Goal: Check status: Check status

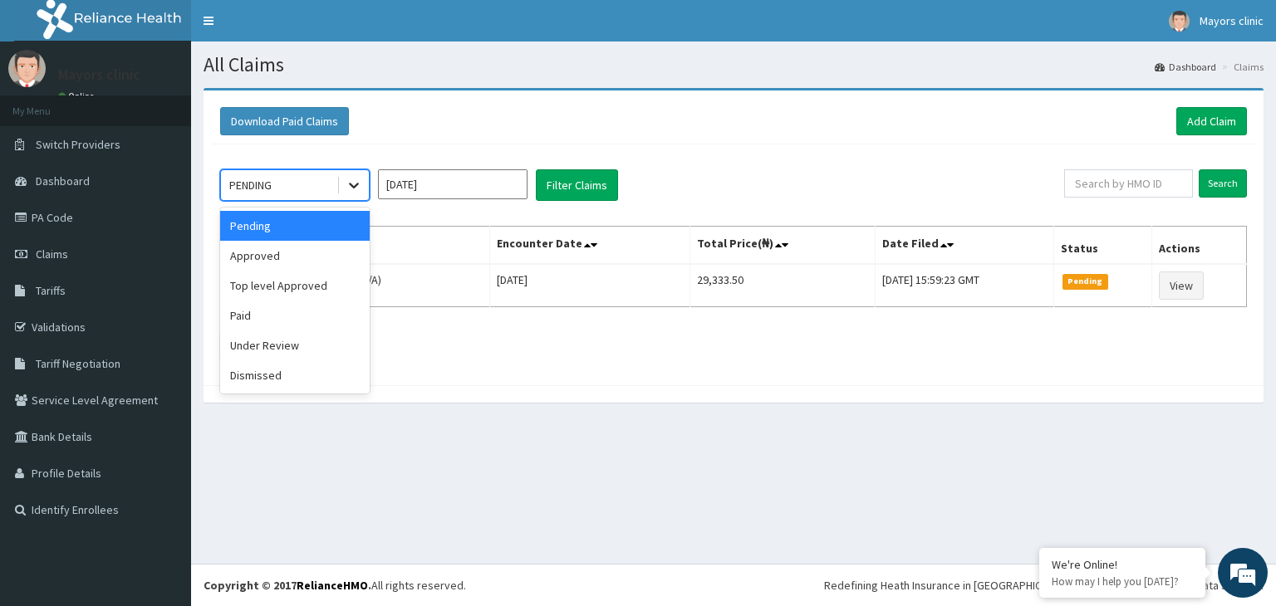
click at [357, 184] on icon at bounding box center [354, 187] width 10 height 6
click at [284, 247] on div "Approved" at bounding box center [295, 256] width 150 height 30
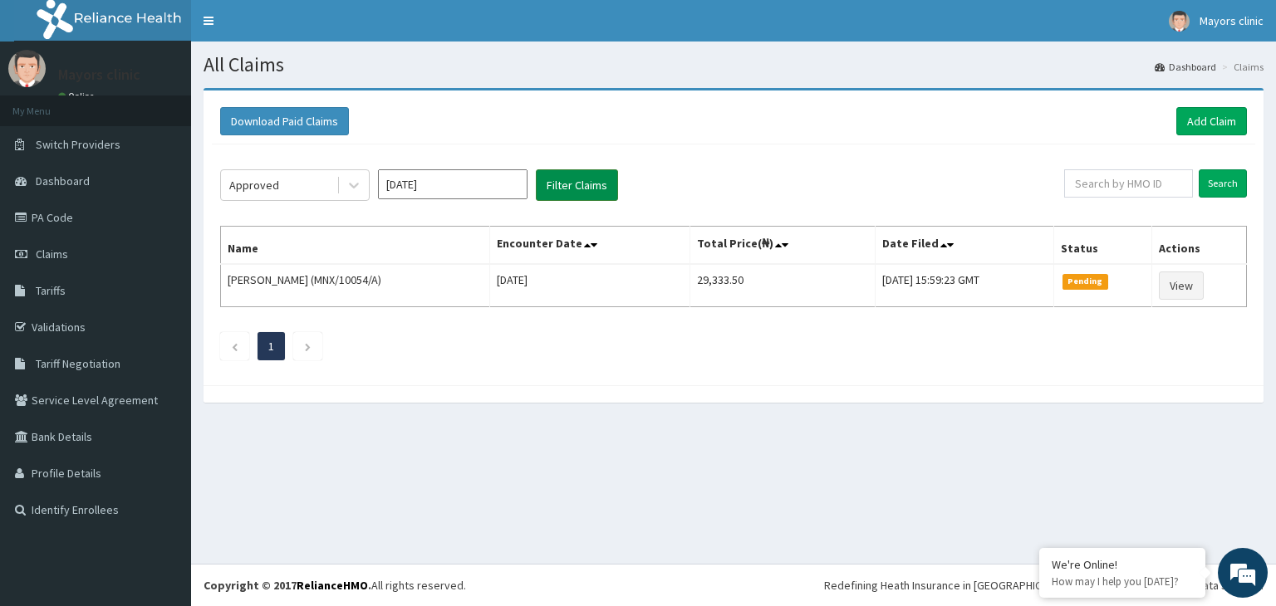
click at [561, 190] on button "Filter Claims" at bounding box center [577, 185] width 82 height 32
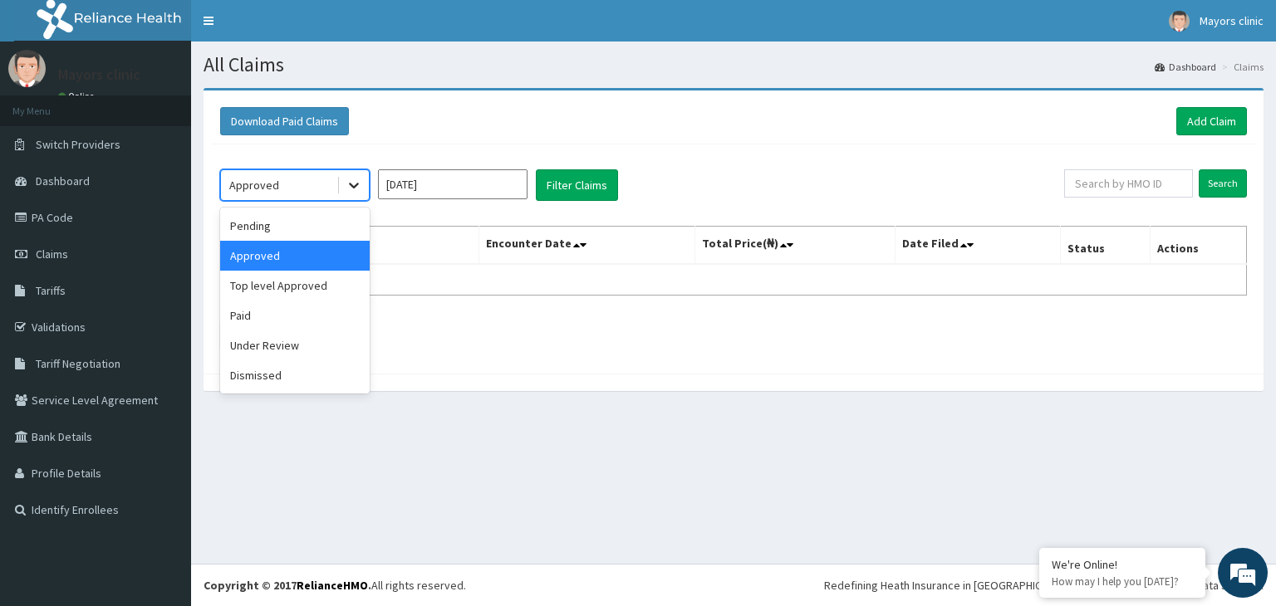
click at [355, 179] on icon at bounding box center [354, 185] width 17 height 17
click at [295, 349] on div "Under Review" at bounding box center [295, 346] width 150 height 30
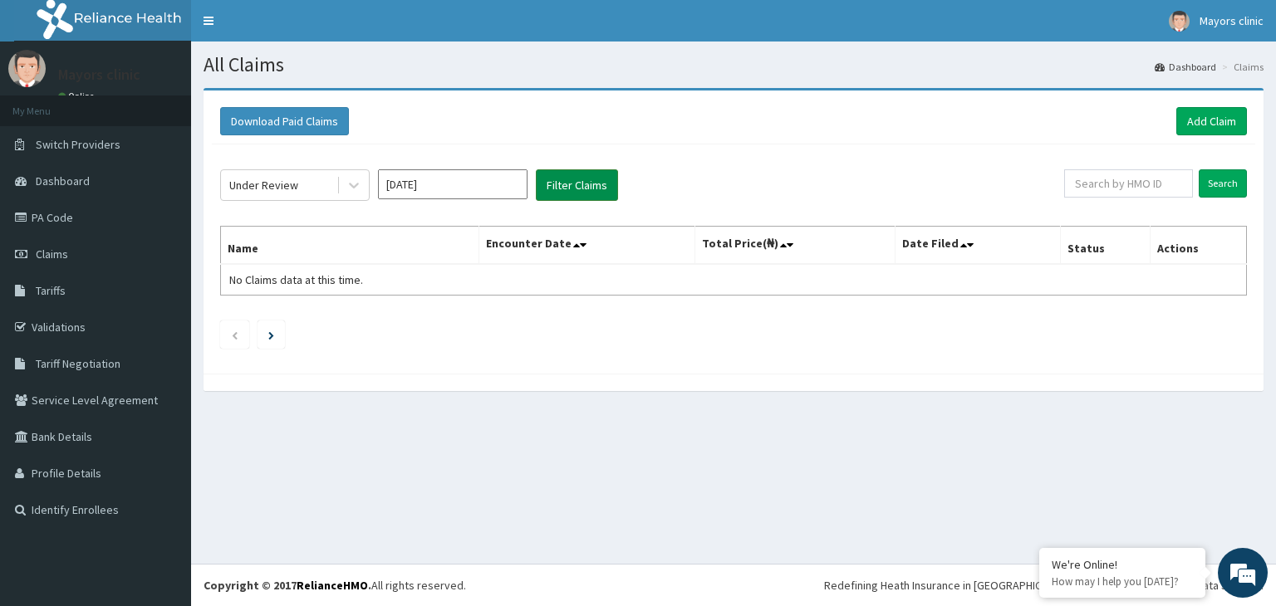
click at [558, 191] on button "Filter Claims" at bounding box center [577, 185] width 82 height 32
